Goal: Information Seeking & Learning: Learn about a topic

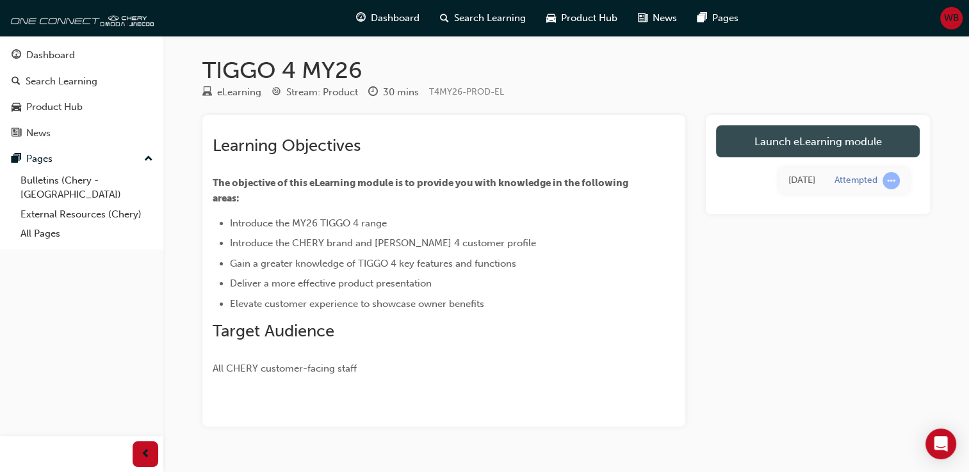
click at [780, 148] on link "Launch eLearning module" at bounding box center [818, 141] width 204 height 32
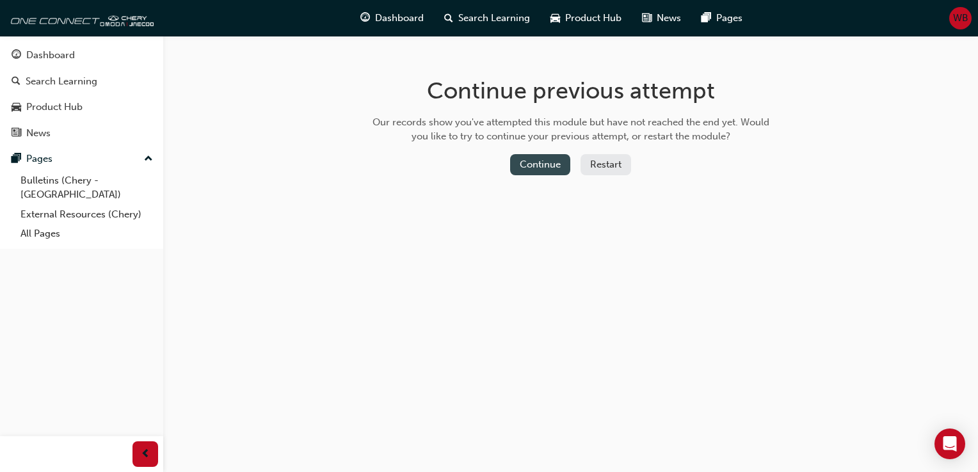
click at [541, 163] on button "Continue" at bounding box center [540, 164] width 60 height 21
